Goal: Complete application form

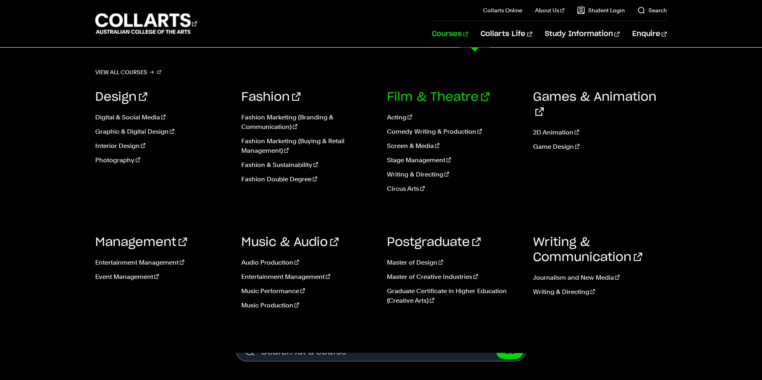
click at [422, 96] on link "Film & Theatre" at bounding box center [438, 97] width 102 height 12
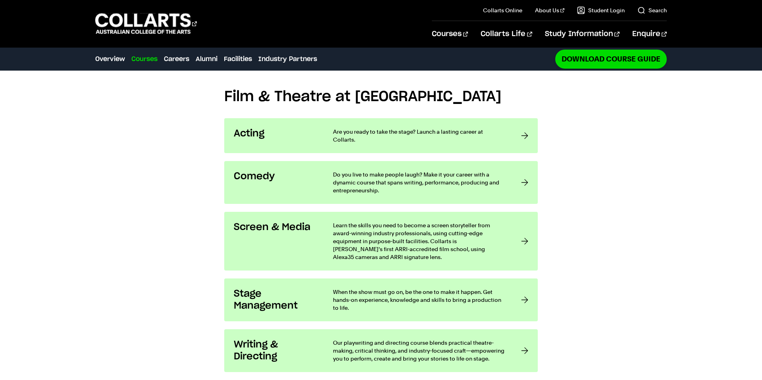
scroll to position [715, 0]
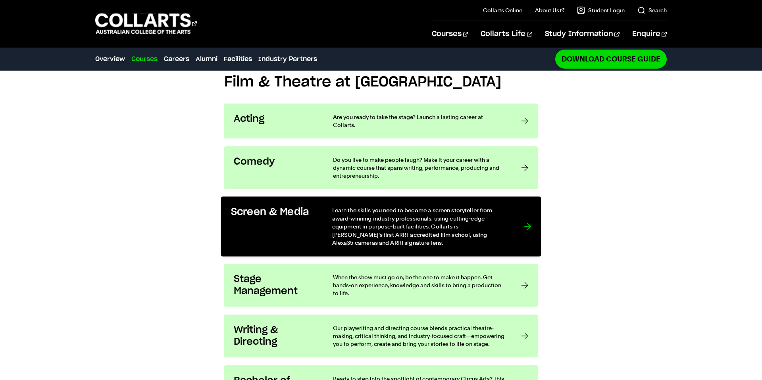
click at [530, 206] on div at bounding box center [527, 226] width 7 height 41
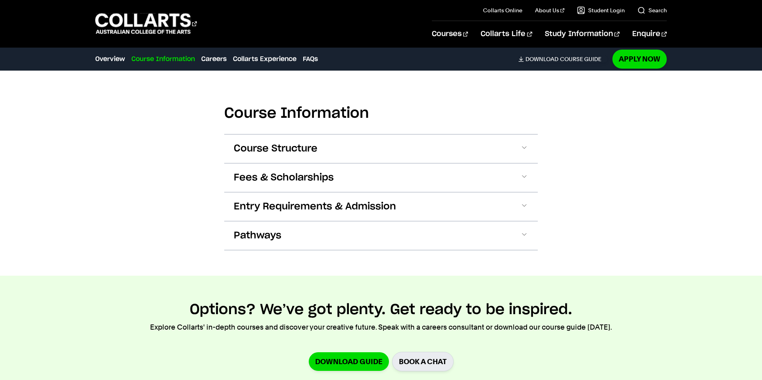
scroll to position [775, 0]
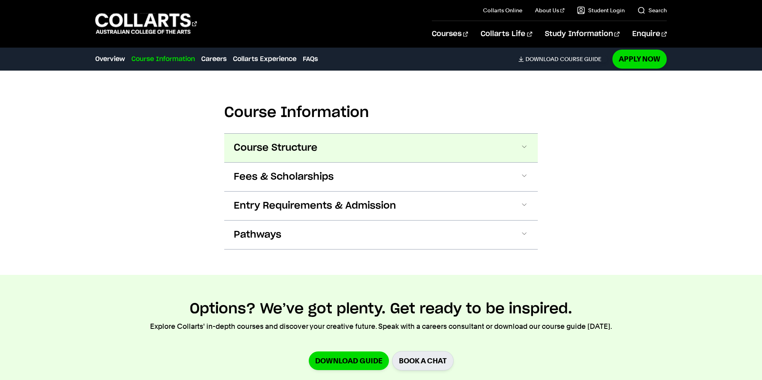
click at [524, 145] on span at bounding box center [525, 148] width 8 height 10
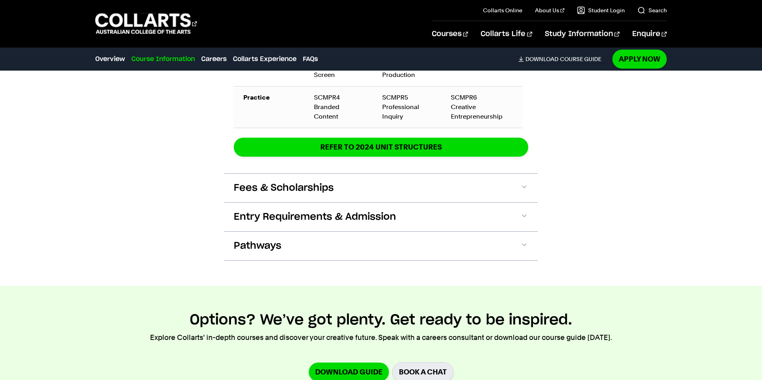
scroll to position [1335, 0]
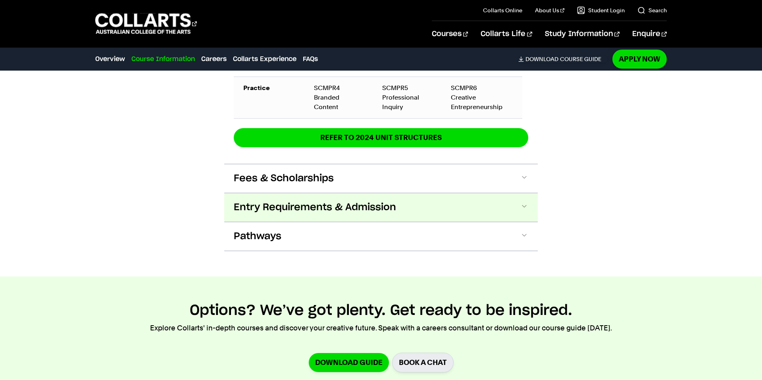
click at [527, 203] on span at bounding box center [525, 208] width 8 height 10
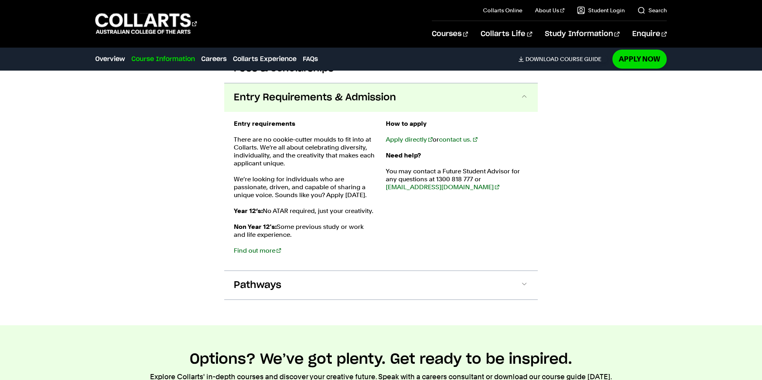
scroll to position [1447, 0]
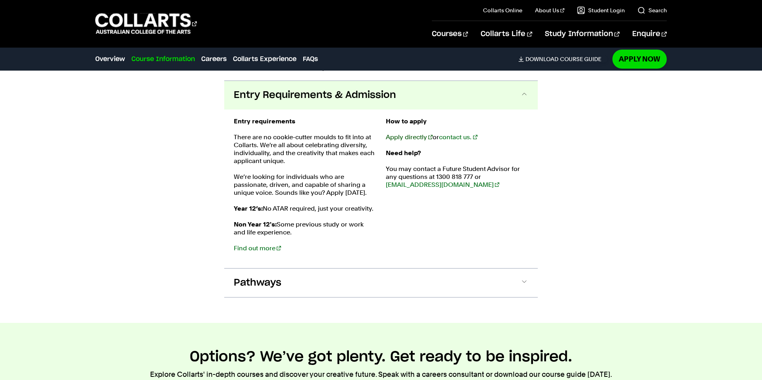
click at [405, 133] on link "Apply directly" at bounding box center [409, 137] width 47 height 8
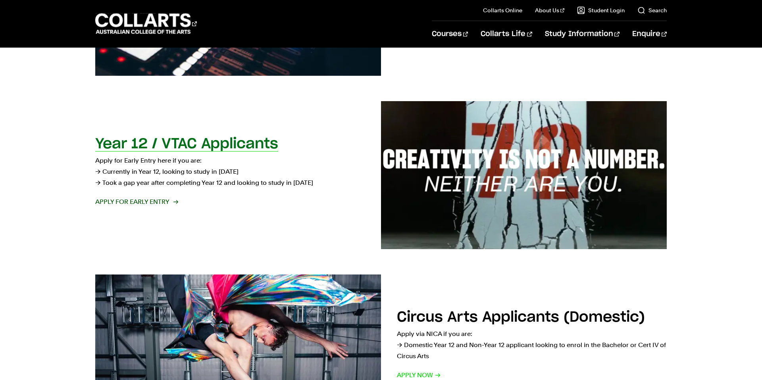
scroll to position [261, 0]
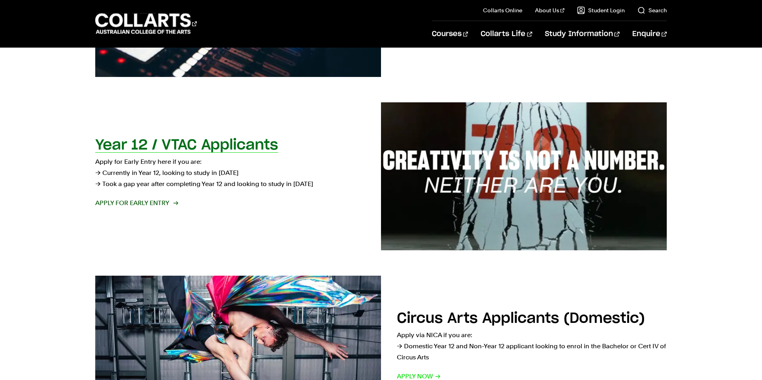
click at [195, 142] on h2 "Year 12 / VTAC Applicants" at bounding box center [186, 145] width 183 height 14
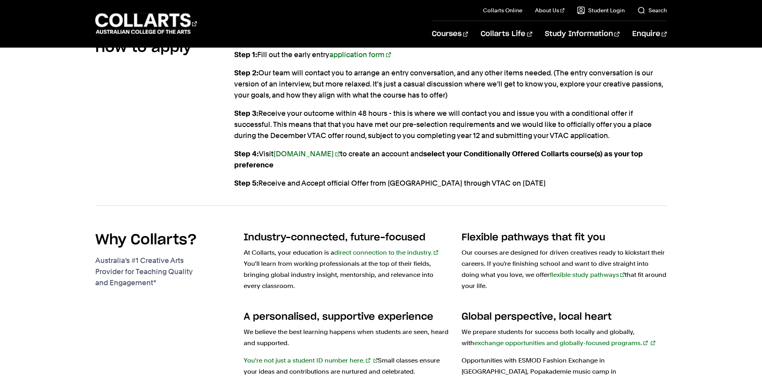
scroll to position [921, 0]
